Goal: Task Accomplishment & Management: Manage account settings

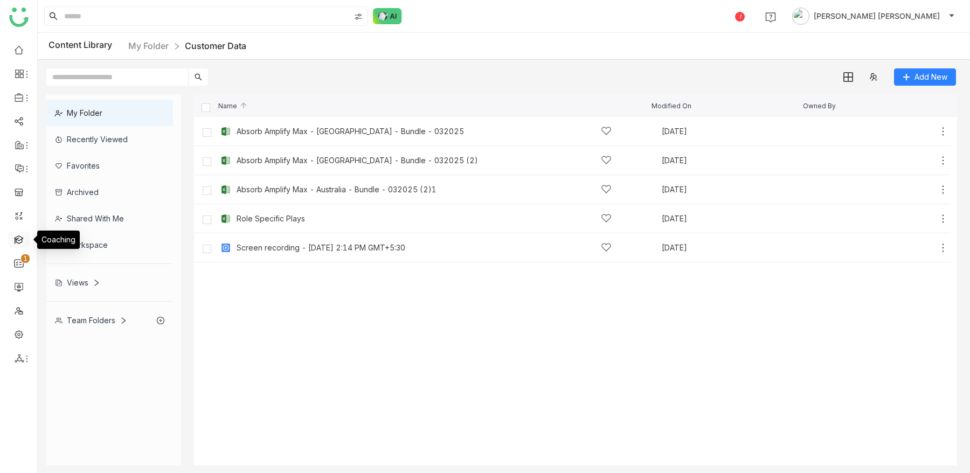
click at [18, 243] on link at bounding box center [19, 238] width 10 height 9
click at [18, 239] on link at bounding box center [19, 238] width 10 height 9
click at [19, 240] on link at bounding box center [19, 238] width 10 height 9
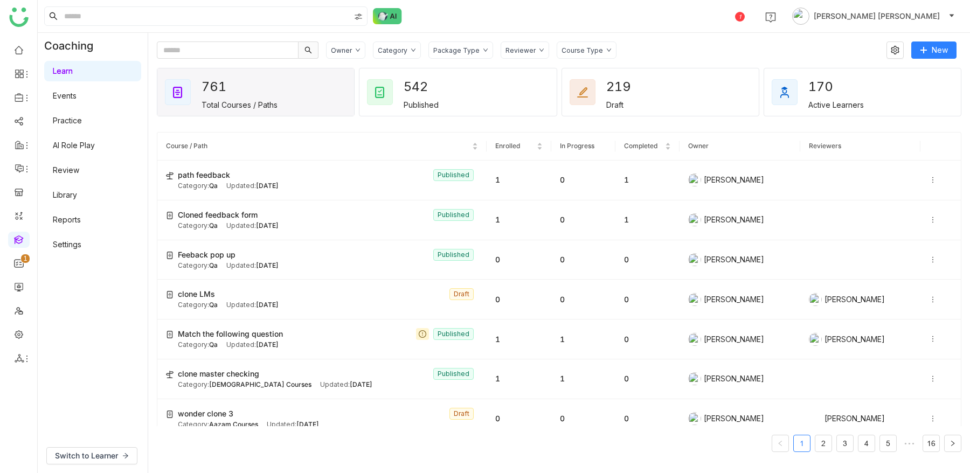
click at [904, 41] on div "Owner Category Package Type Reviewer Course Type New" at bounding box center [556, 49] width 799 height 17
click at [899, 45] on button at bounding box center [894, 49] width 17 height 17
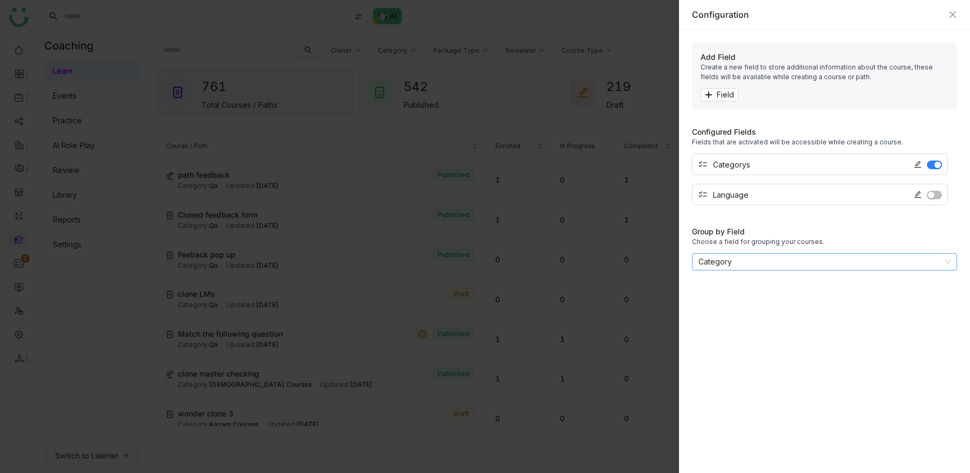
click at [818, 267] on nz-select-item "Category" at bounding box center [824, 262] width 252 height 16
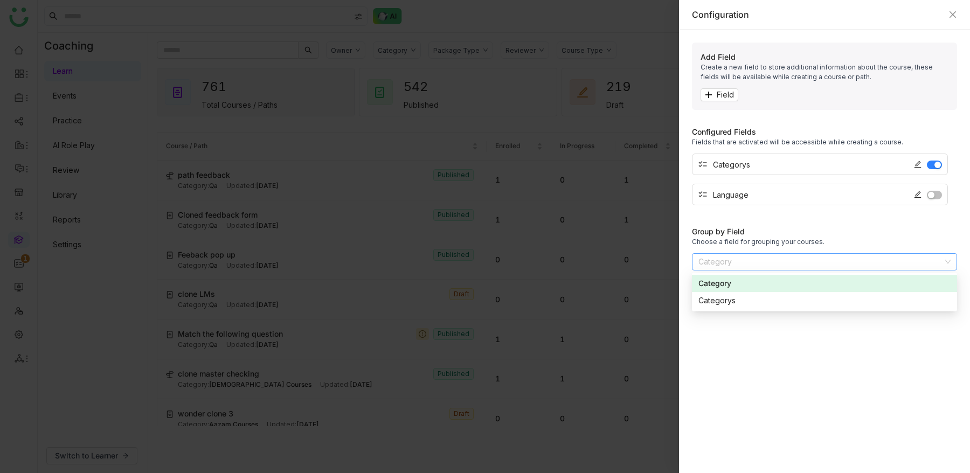
click at [866, 221] on div "Group by Field Choose a field for grouping your courses. Category" at bounding box center [824, 245] width 265 height 49
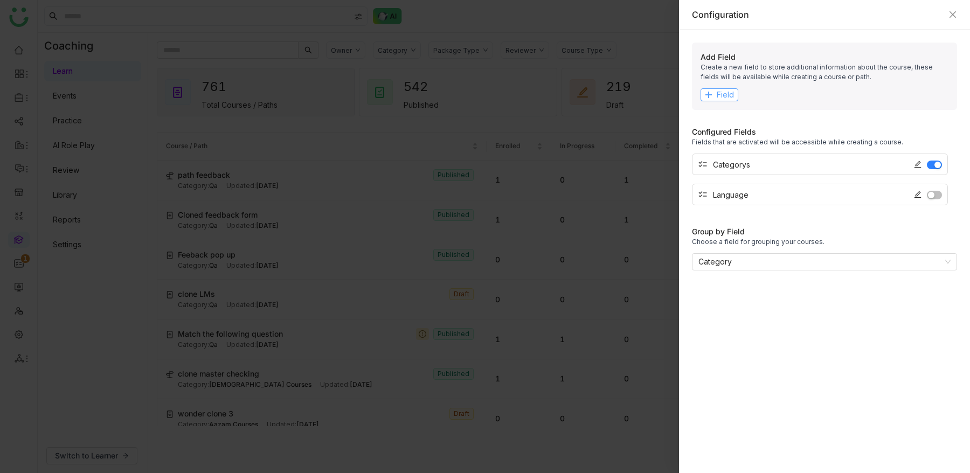
click at [734, 94] on button "Field" at bounding box center [719, 94] width 38 height 13
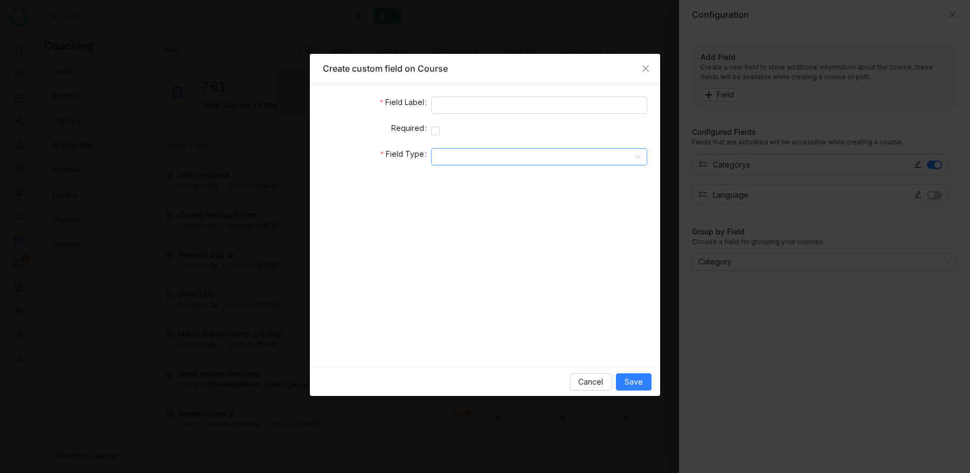
click at [568, 150] on input at bounding box center [535, 157] width 196 height 16
click at [539, 182] on div "Multi Picklist" at bounding box center [538, 178] width 203 height 12
click at [496, 175] on input at bounding box center [486, 183] width 98 height 16
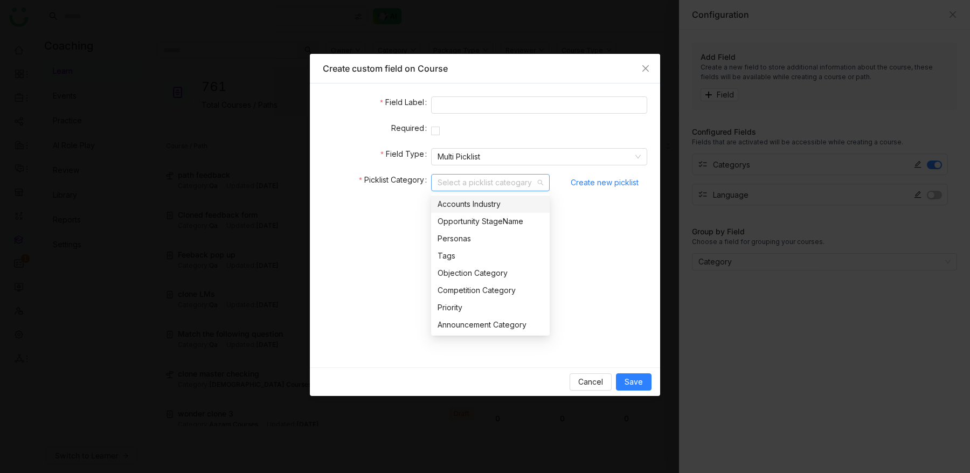
click at [496, 202] on div "Accounts Industry" at bounding box center [490, 204] width 106 height 12
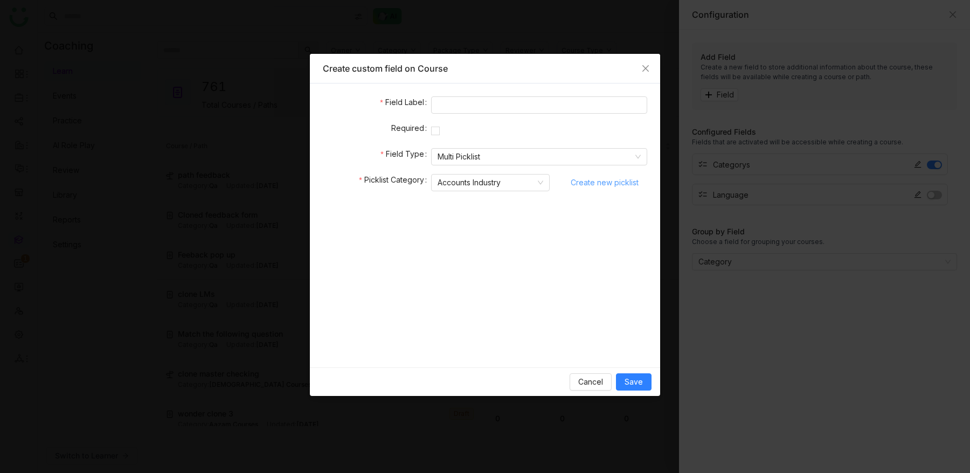
click at [626, 178] on span "Create new picklist" at bounding box center [604, 183] width 68 height 16
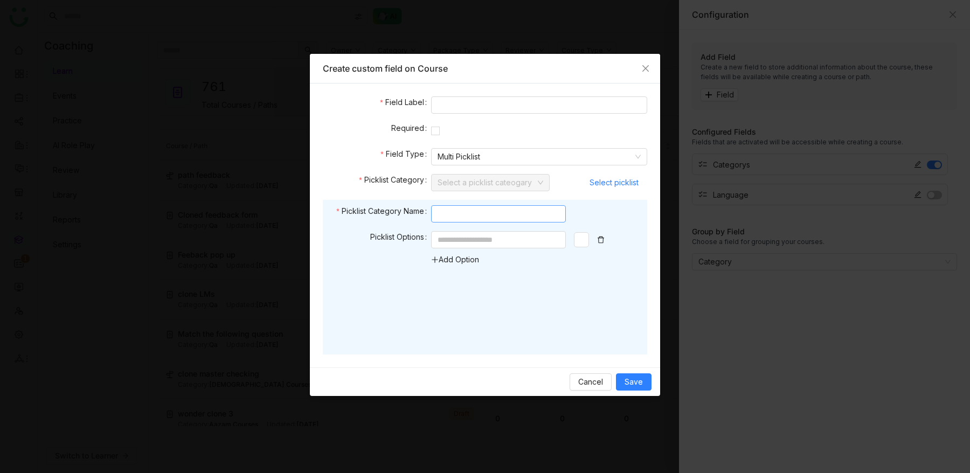
click at [498, 220] on input at bounding box center [498, 213] width 135 height 17
click at [498, 239] on input at bounding box center [498, 239] width 135 height 17
click at [463, 258] on link "Add Option" at bounding box center [455, 259] width 48 height 9
click at [461, 269] on input at bounding box center [498, 262] width 135 height 17
click at [461, 277] on div "Add Option" at bounding box center [525, 259] width 189 height 57
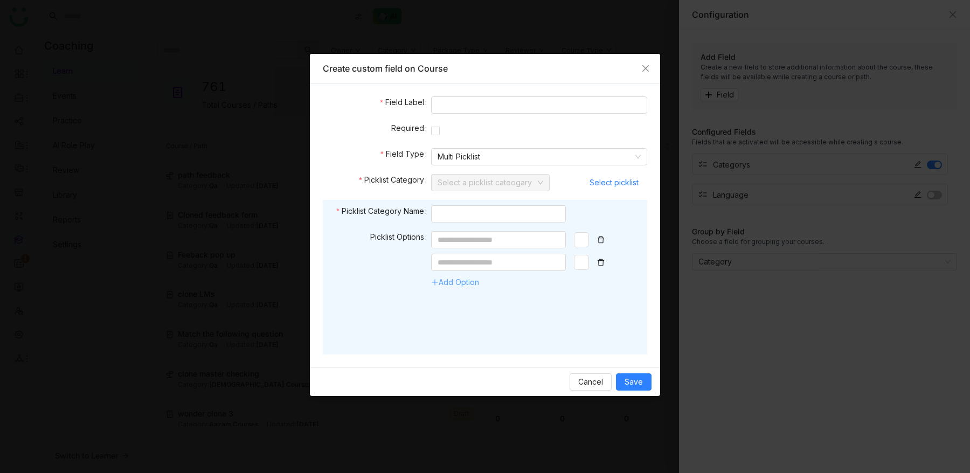
click at [461, 280] on link "Add Option" at bounding box center [455, 281] width 48 height 9
click at [649, 68] on icon "Close" at bounding box center [645, 68] width 9 height 9
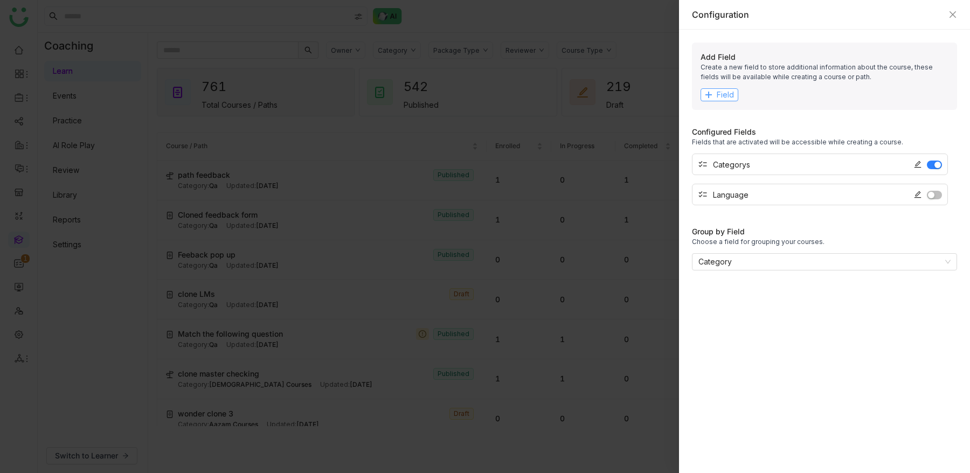
click at [719, 93] on span "Field" at bounding box center [724, 95] width 17 height 12
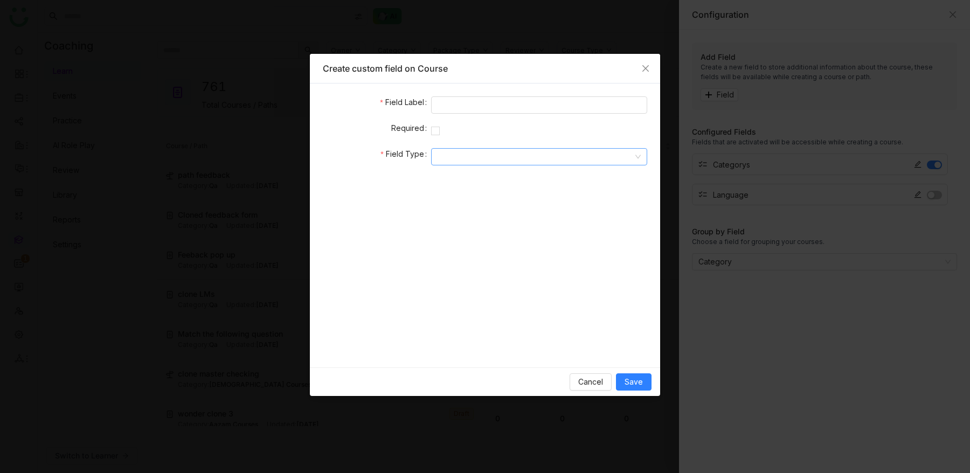
click at [457, 162] on input at bounding box center [535, 157] width 196 height 16
click at [483, 182] on div "Multi Picklist" at bounding box center [538, 178] width 203 height 12
click at [487, 180] on input at bounding box center [486, 183] width 98 height 16
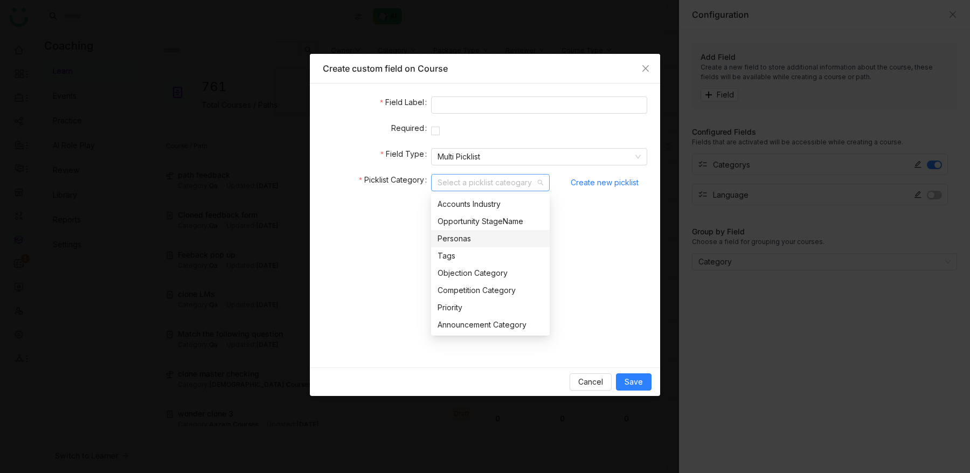
click at [512, 240] on div "Personas" at bounding box center [490, 239] width 106 height 12
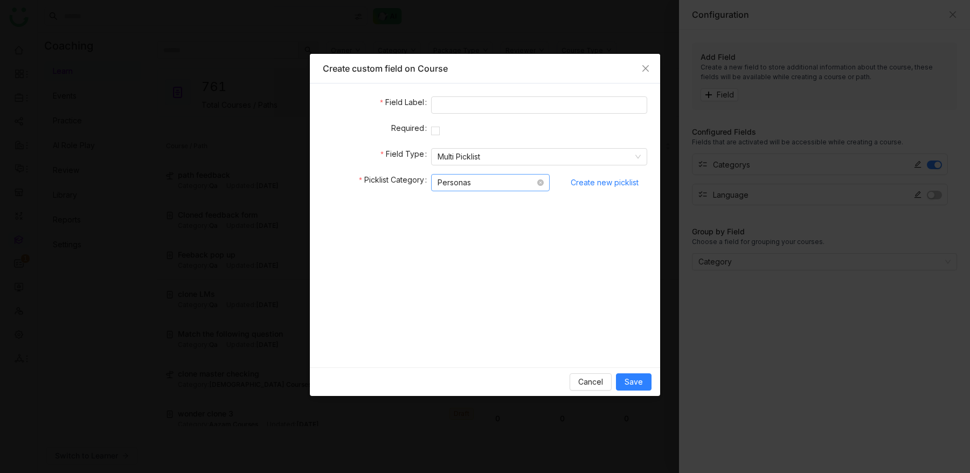
click at [500, 180] on nz-select-item "Personas" at bounding box center [490, 183] width 106 height 16
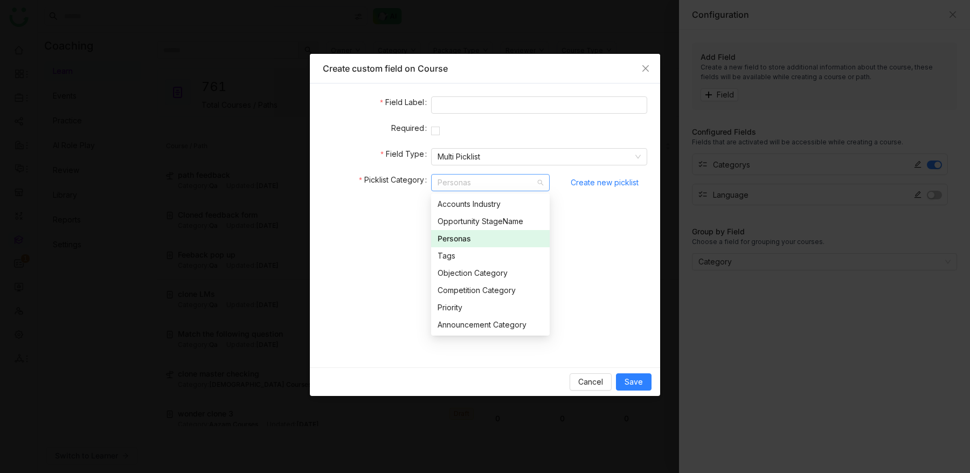
click at [474, 239] on div "Personas" at bounding box center [490, 239] width 106 height 12
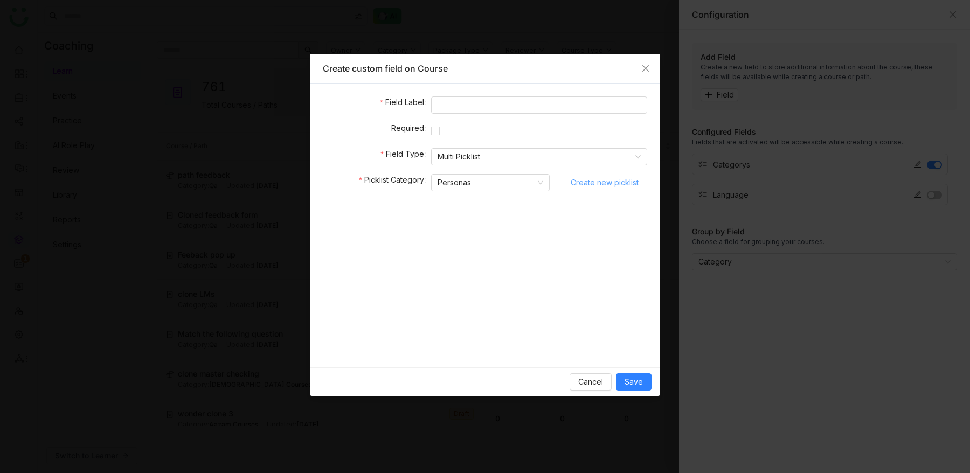
click at [607, 187] on span "Create new picklist" at bounding box center [604, 183] width 68 height 16
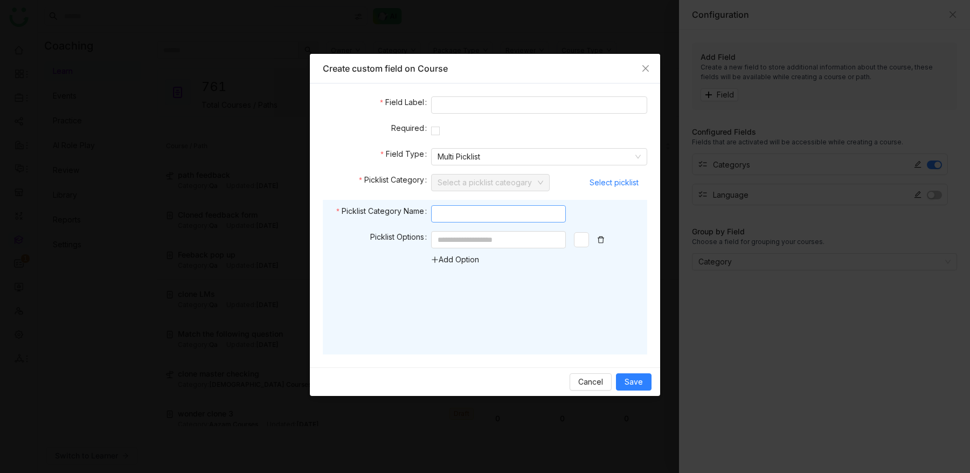
click at [461, 218] on input at bounding box center [498, 213] width 135 height 17
type input "**********"
click at [497, 246] on input at bounding box center [498, 239] width 135 height 17
type input "*"
click at [465, 259] on link "Add Option" at bounding box center [455, 259] width 48 height 9
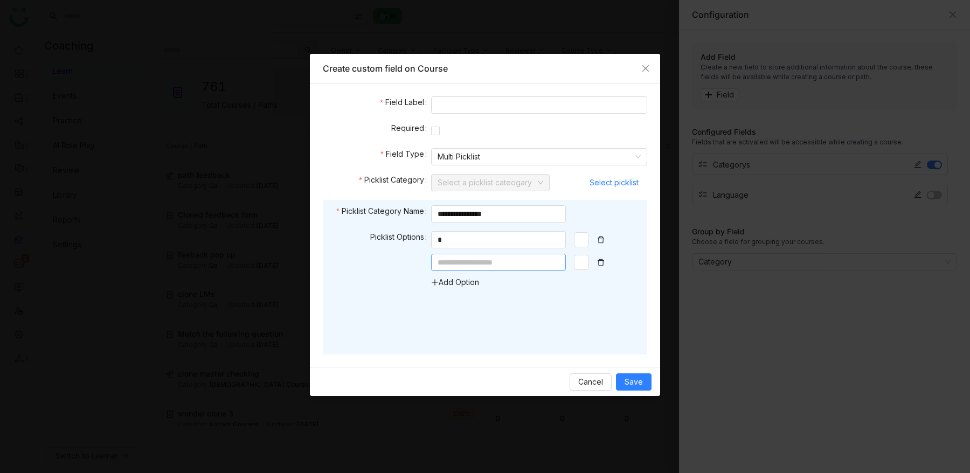
click at [465, 264] on input at bounding box center [498, 262] width 135 height 17
type input "*"
click at [458, 287] on link "Add Option" at bounding box center [455, 281] width 48 height 9
click at [451, 280] on input at bounding box center [498, 284] width 135 height 17
type input "*"
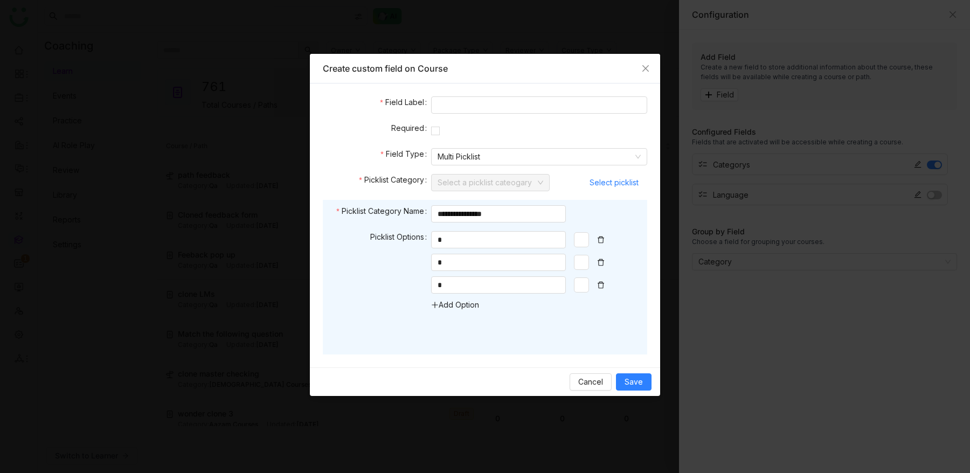
click at [617, 332] on div "**********" at bounding box center [485, 277] width 324 height 155
click at [639, 379] on span "Save" at bounding box center [633, 382] width 18 height 12
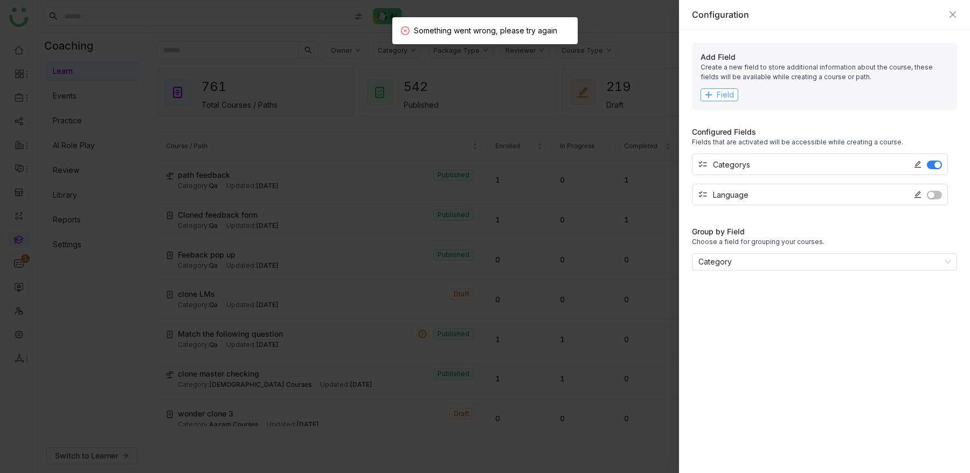
click at [723, 95] on span "Field" at bounding box center [724, 95] width 17 height 12
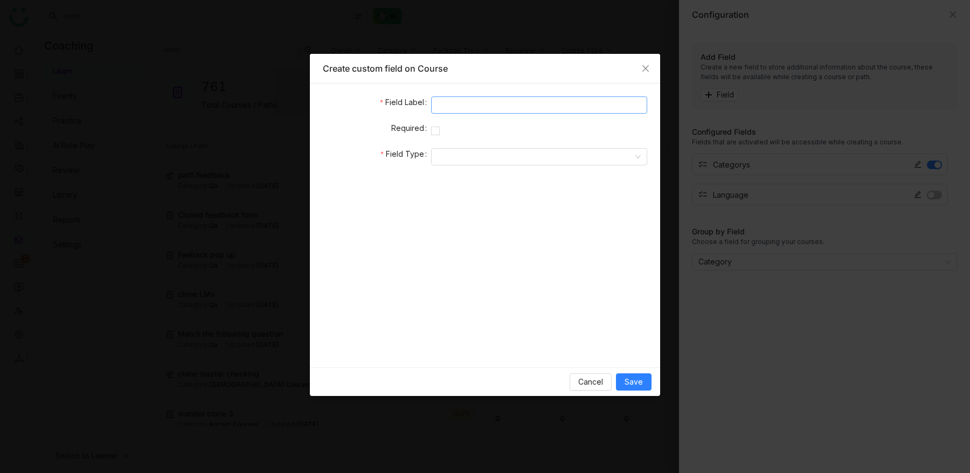
click at [456, 105] on input at bounding box center [539, 104] width 216 height 17
type input "**********"
click at [471, 150] on input at bounding box center [535, 157] width 196 height 16
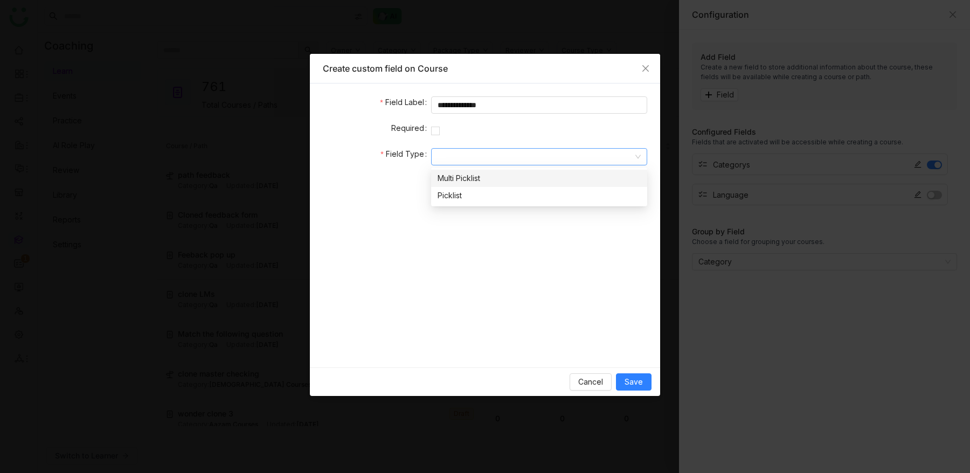
click at [489, 182] on div "Multi Picklist" at bounding box center [538, 178] width 203 height 12
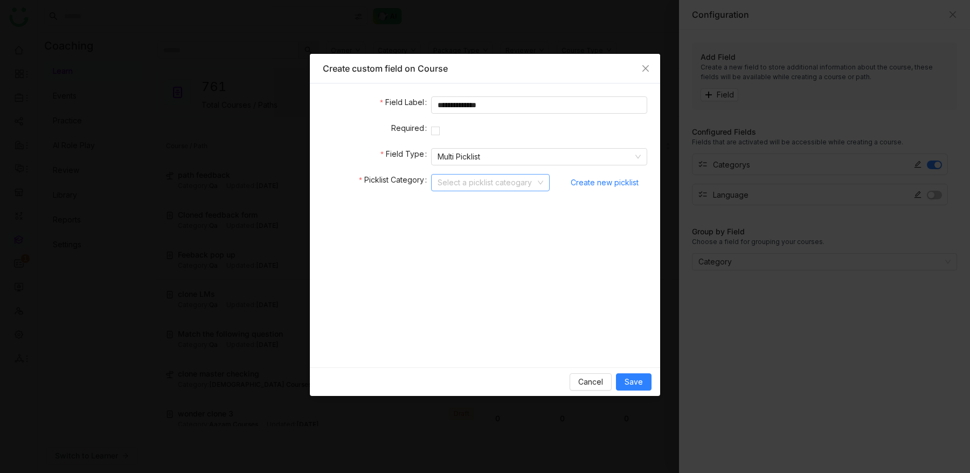
click at [485, 181] on input at bounding box center [486, 183] width 98 height 16
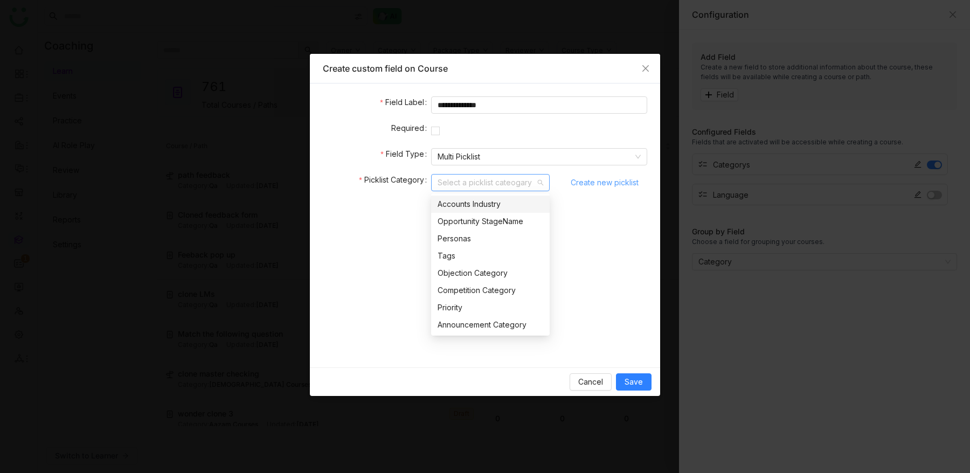
click at [637, 182] on span "Create new picklist" at bounding box center [604, 183] width 68 height 16
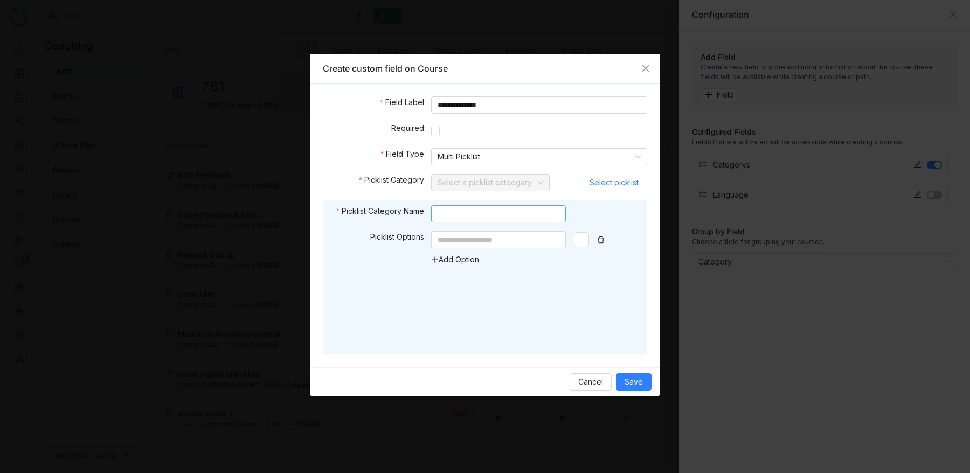
click at [499, 217] on input at bounding box center [498, 213] width 135 height 17
type input "**********"
click at [511, 243] on input at bounding box center [498, 239] width 135 height 17
type input "*"
click at [479, 263] on link "Add Option" at bounding box center [455, 259] width 48 height 9
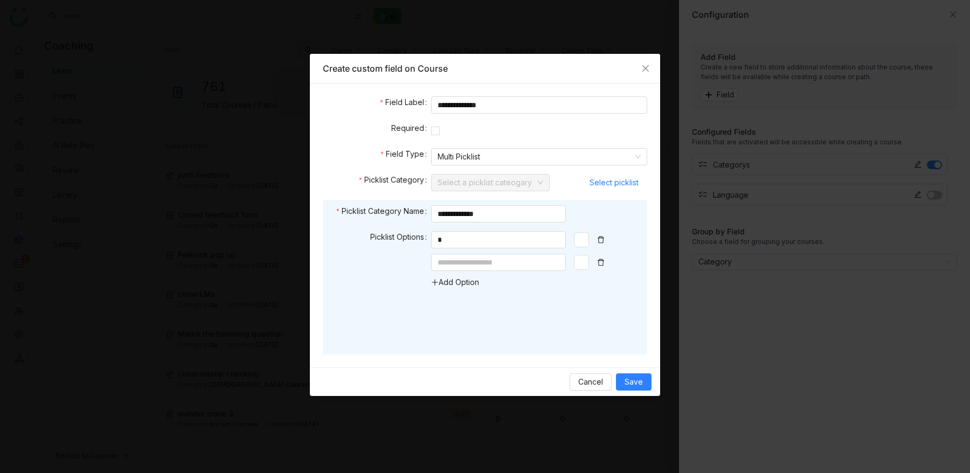
click at [492, 273] on div "* Add Option" at bounding box center [525, 259] width 189 height 57
click at [500, 267] on input at bounding box center [498, 262] width 135 height 17
type input "*"
click at [640, 377] on span "Save" at bounding box center [633, 382] width 18 height 12
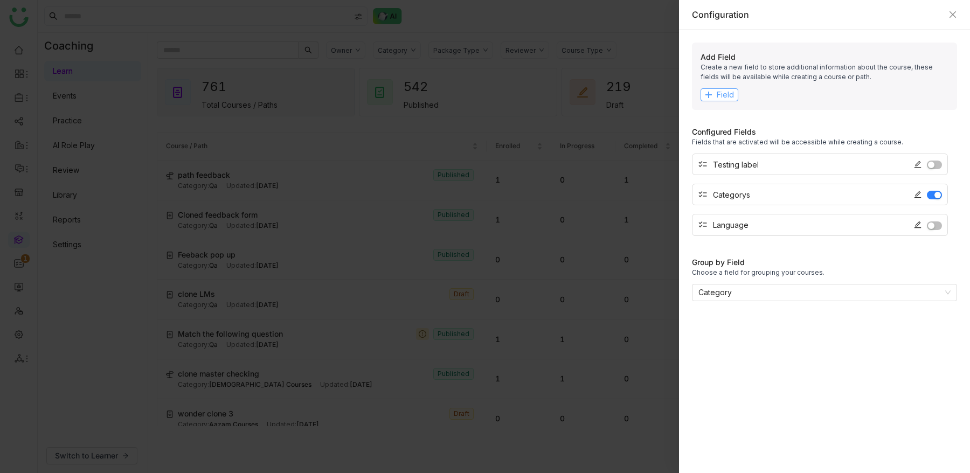
click at [723, 92] on span "Field" at bounding box center [724, 95] width 17 height 12
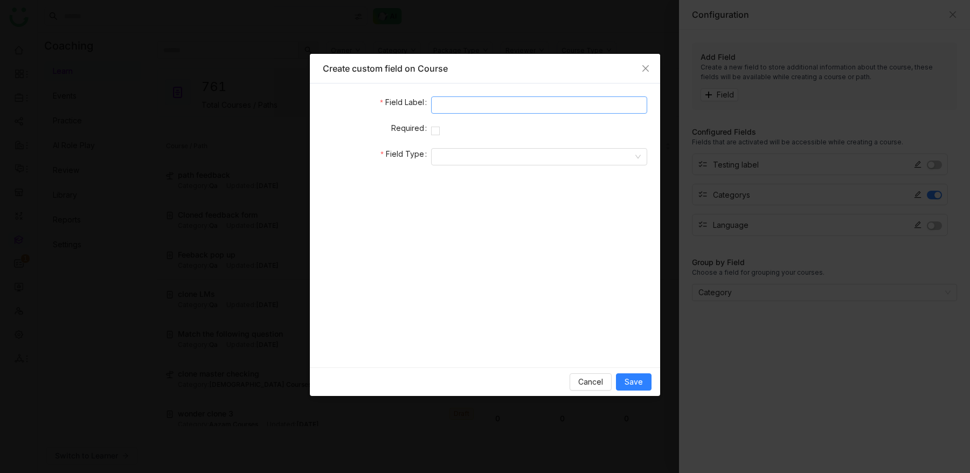
click at [545, 108] on input at bounding box center [539, 104] width 216 height 17
type input "**"
click at [541, 152] on input at bounding box center [535, 157] width 196 height 16
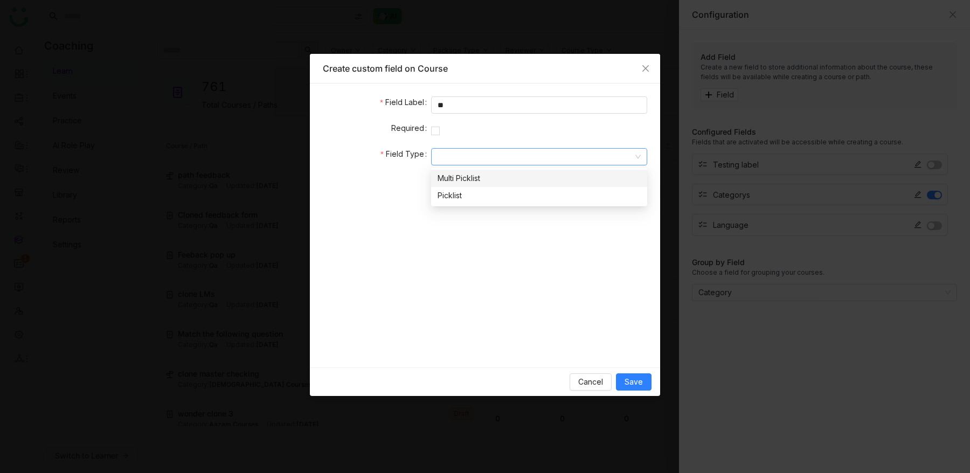
click at [542, 172] on div "Multi Picklist" at bounding box center [538, 178] width 203 height 12
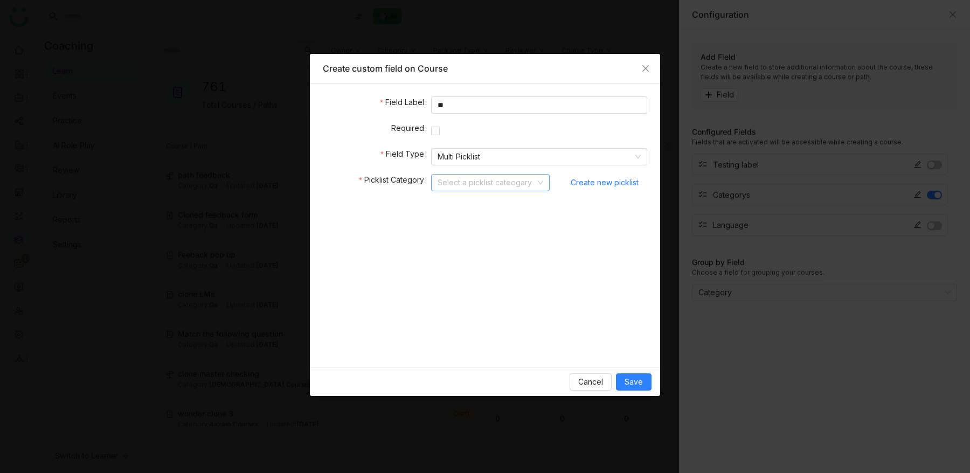
click at [498, 186] on input at bounding box center [486, 183] width 98 height 16
type input "******"
click at [509, 224] on div "testing label" at bounding box center [490, 221] width 106 height 12
drag, startPoint x: 431, startPoint y: 205, endPoint x: 484, endPoint y: 186, distance: 56.1
click at [485, 185] on form "Field Label ** Required Field Type Multi Picklist Picklist Category testing lab…" at bounding box center [485, 225] width 324 height 258
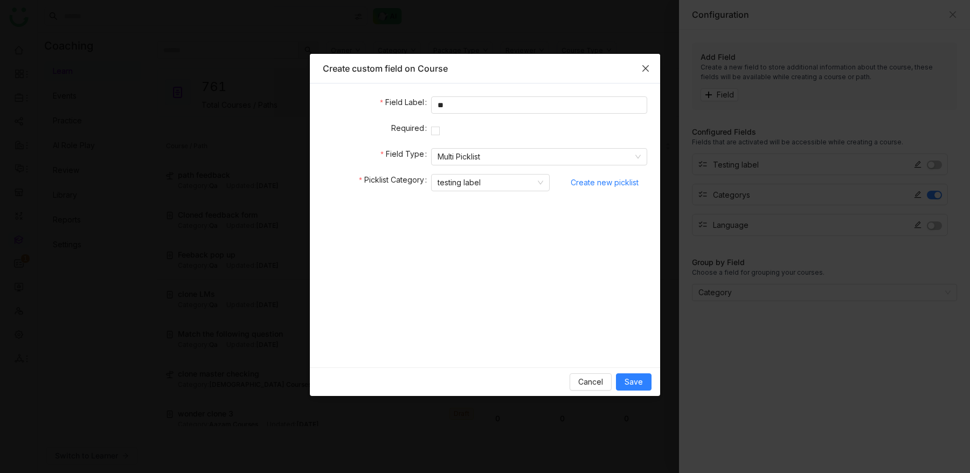
click at [644, 67] on icon "Close" at bounding box center [645, 68] width 6 height 6
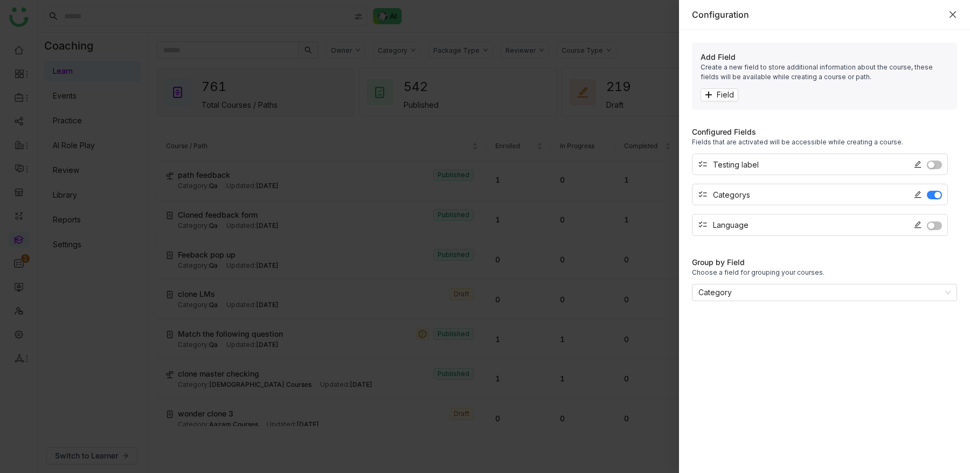
click at [956, 14] on icon "Close" at bounding box center [952, 14] width 9 height 9
